Goal: Transaction & Acquisition: Purchase product/service

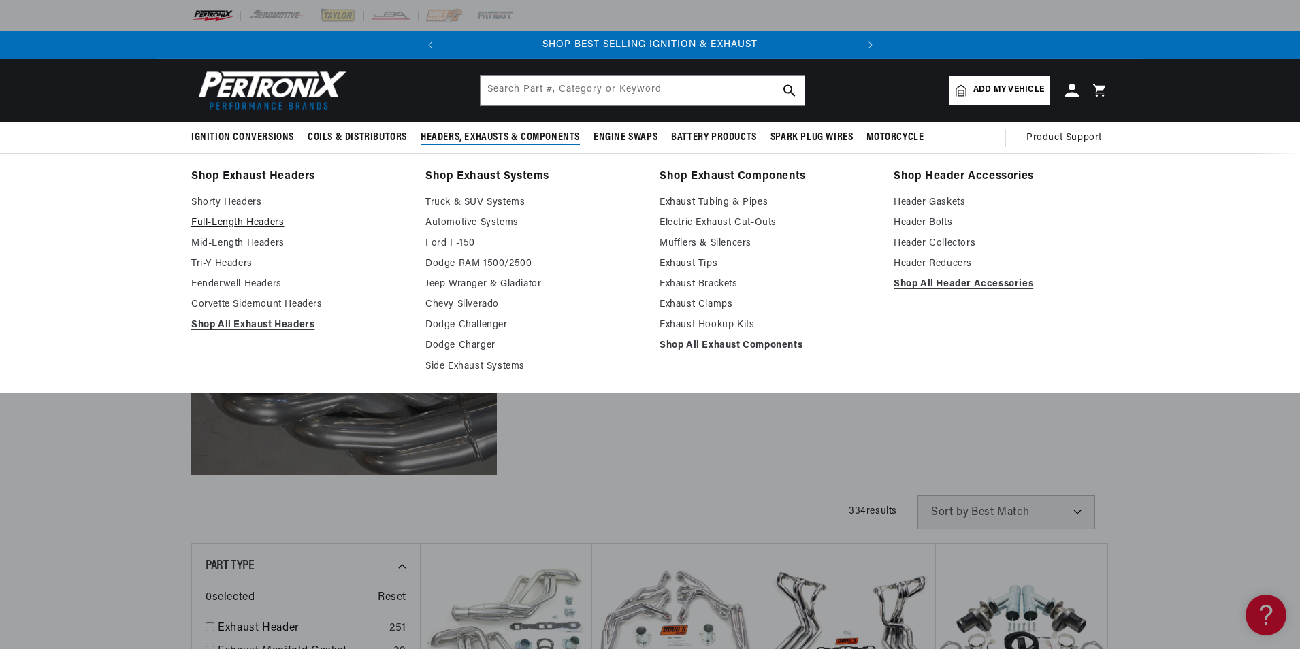
click at [279, 223] on link "Full-Length Headers" at bounding box center [298, 223] width 215 height 16
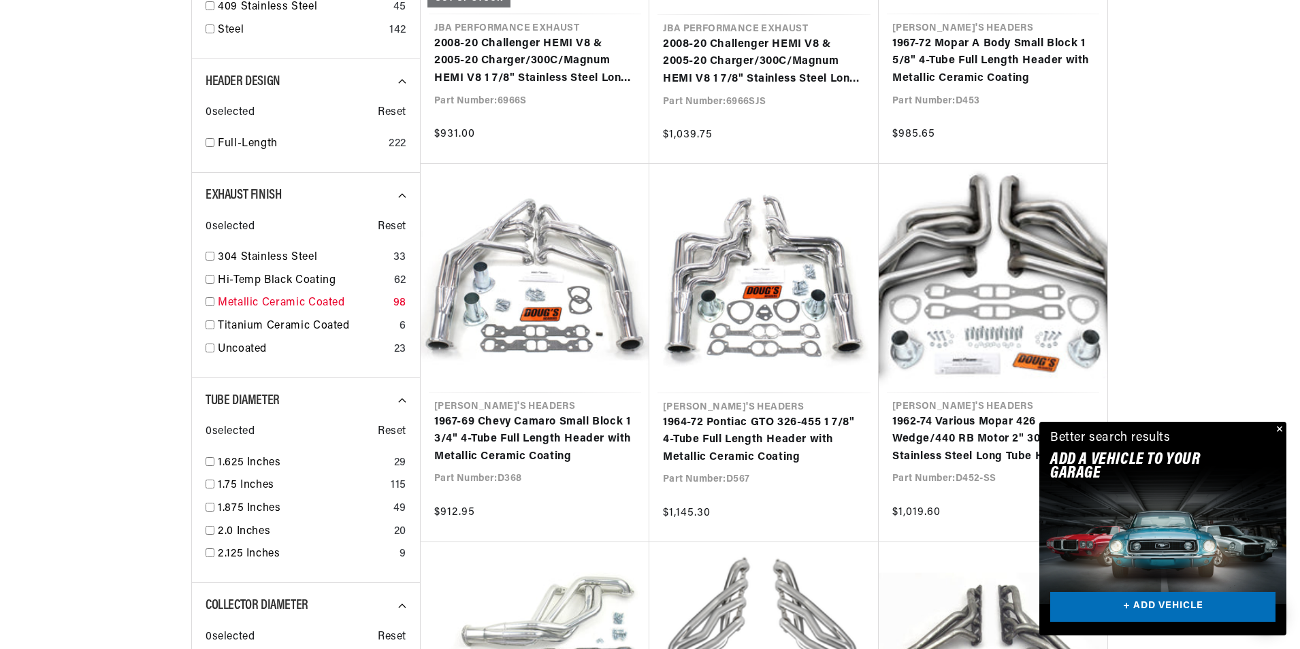
scroll to position [0, 413]
click at [210, 325] on input "checkbox" at bounding box center [210, 325] width 9 height 9
checkbox input "true"
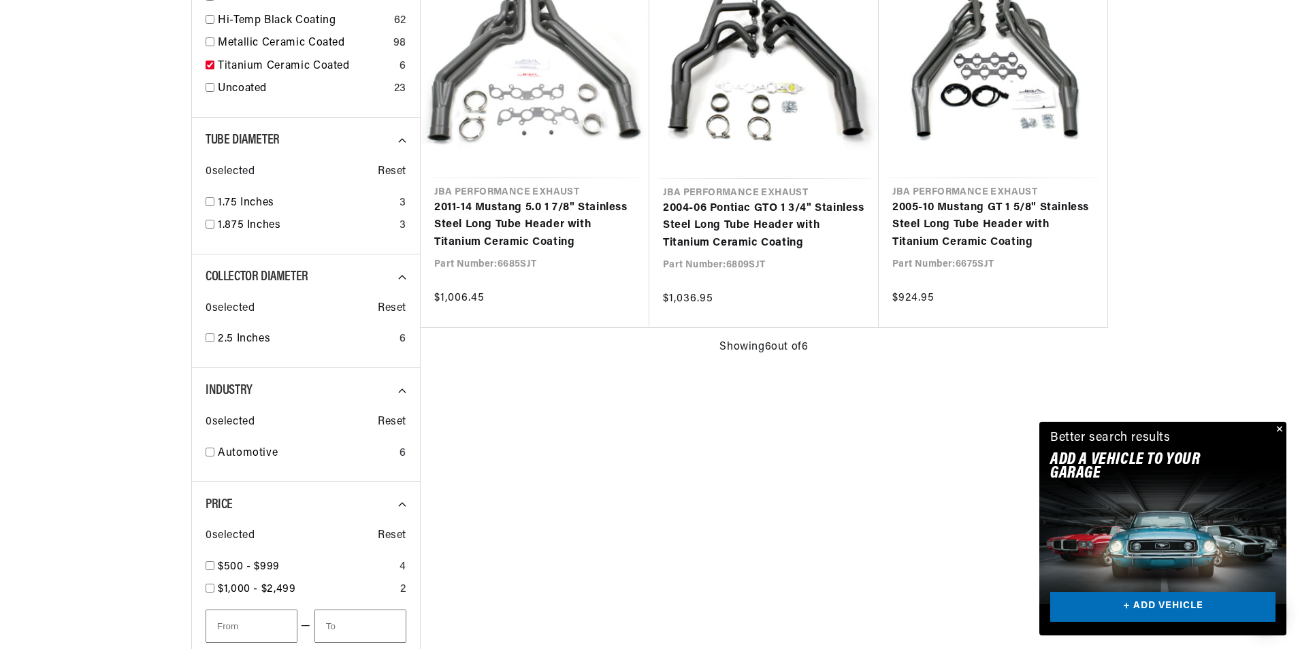
scroll to position [1021, 0]
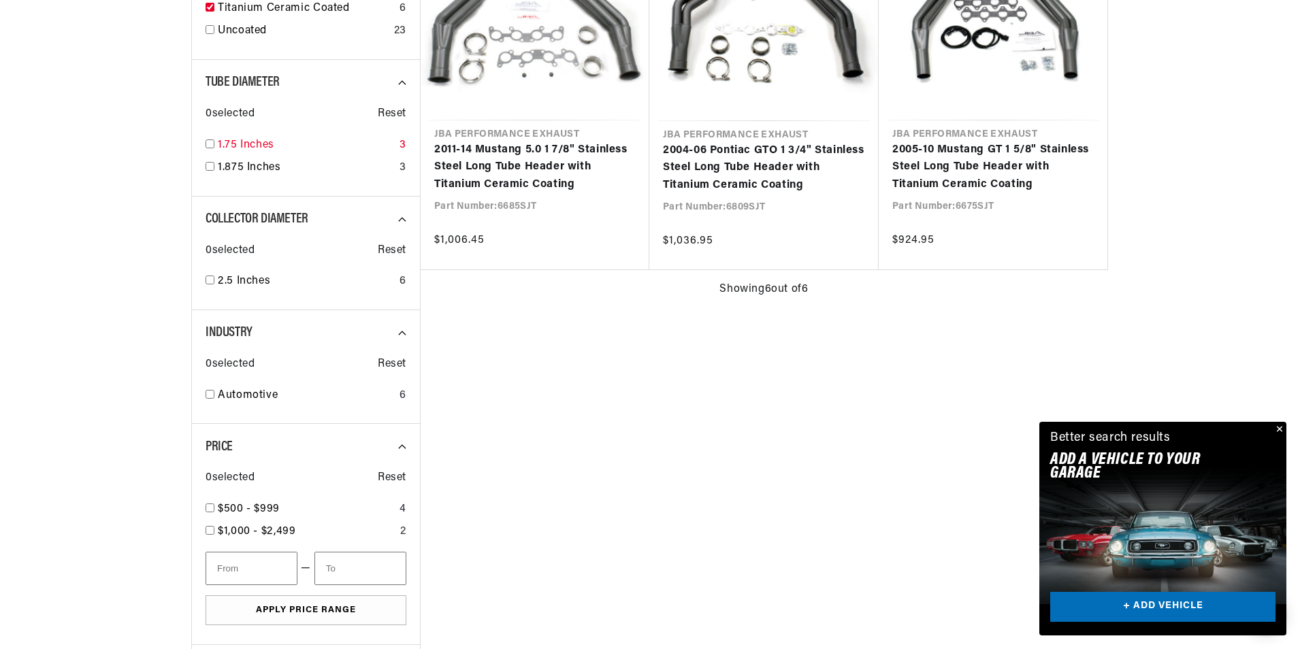
click at [208, 149] on div "1.75 Inches 3" at bounding box center [306, 148] width 201 height 23
checkbox input "true"
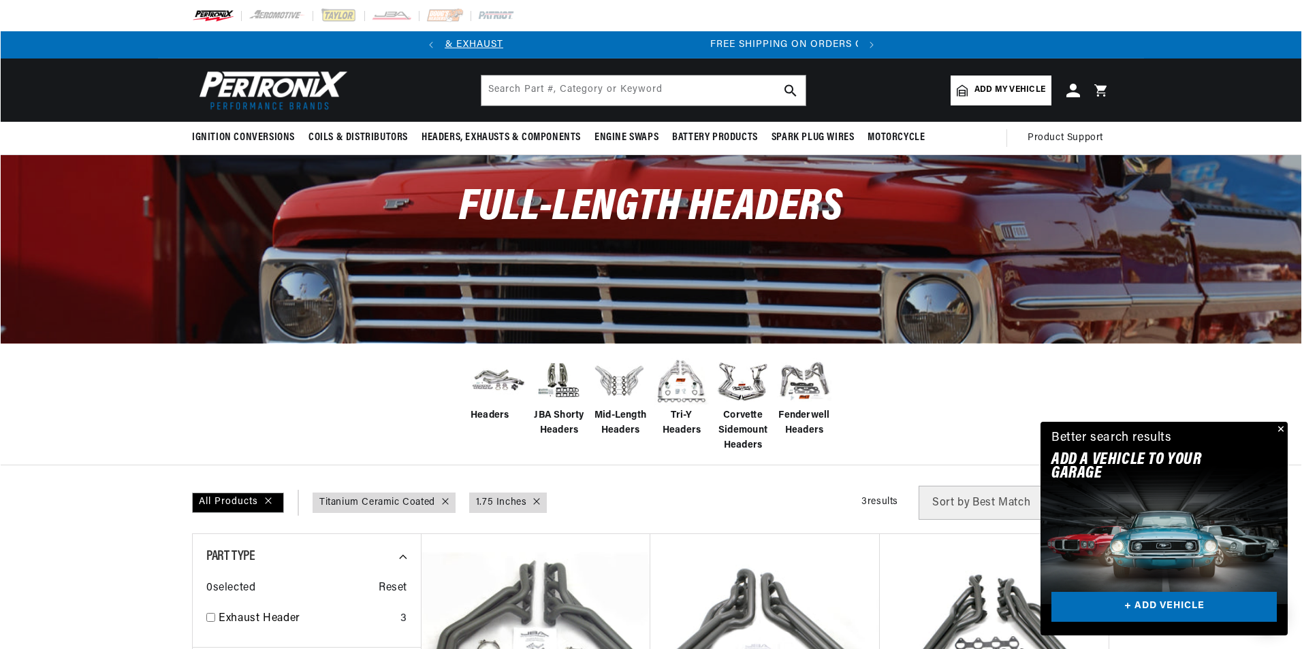
scroll to position [0, 413]
